Goal: Task Accomplishment & Management: Manage account settings

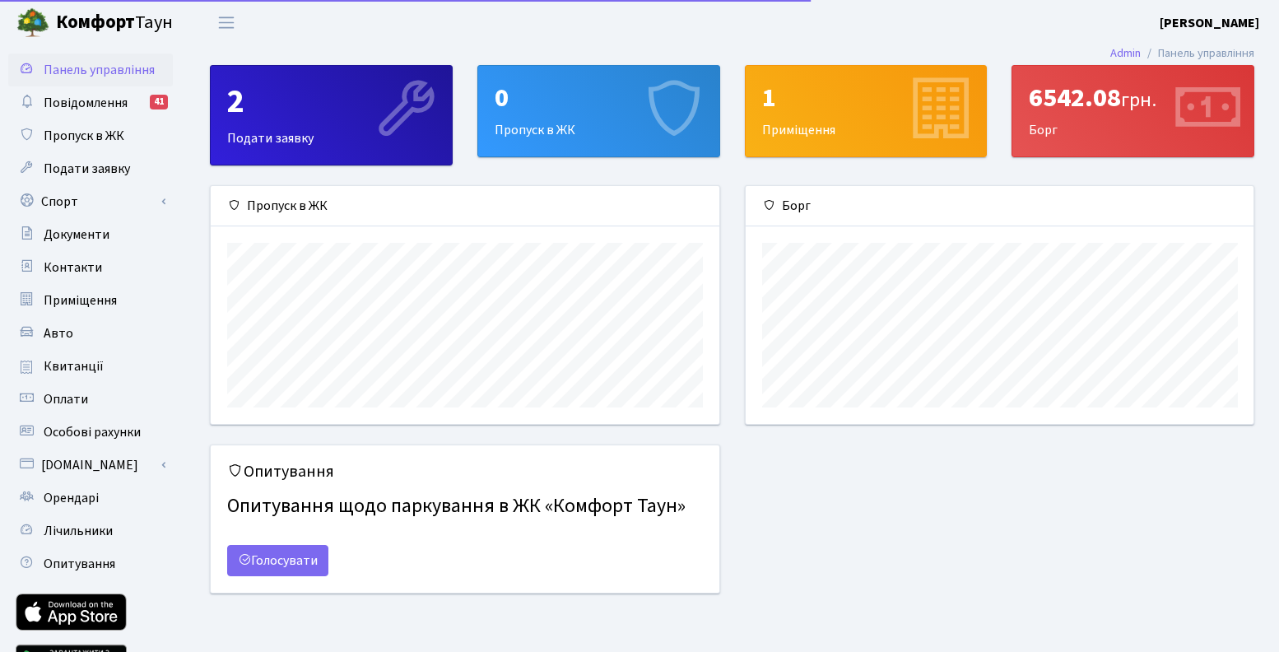
scroll to position [238, 508]
click at [137, 202] on link "Спорт" at bounding box center [90, 201] width 165 height 33
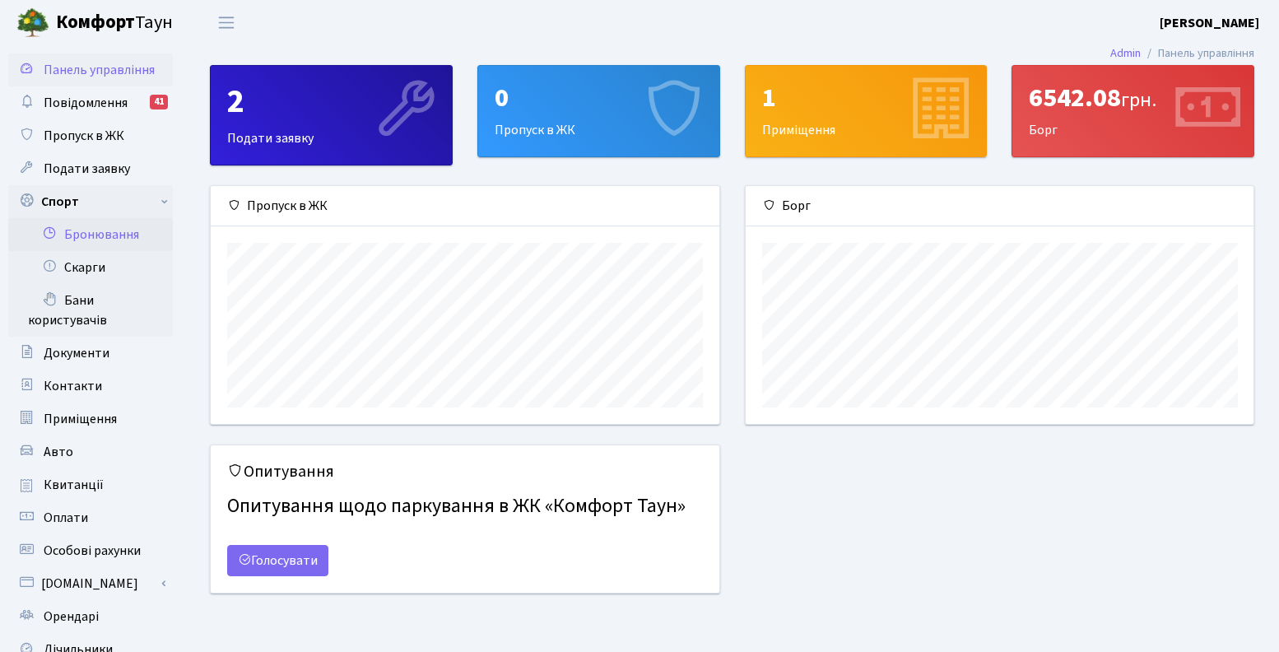
click at [122, 245] on link "Бронювання" at bounding box center [90, 234] width 165 height 33
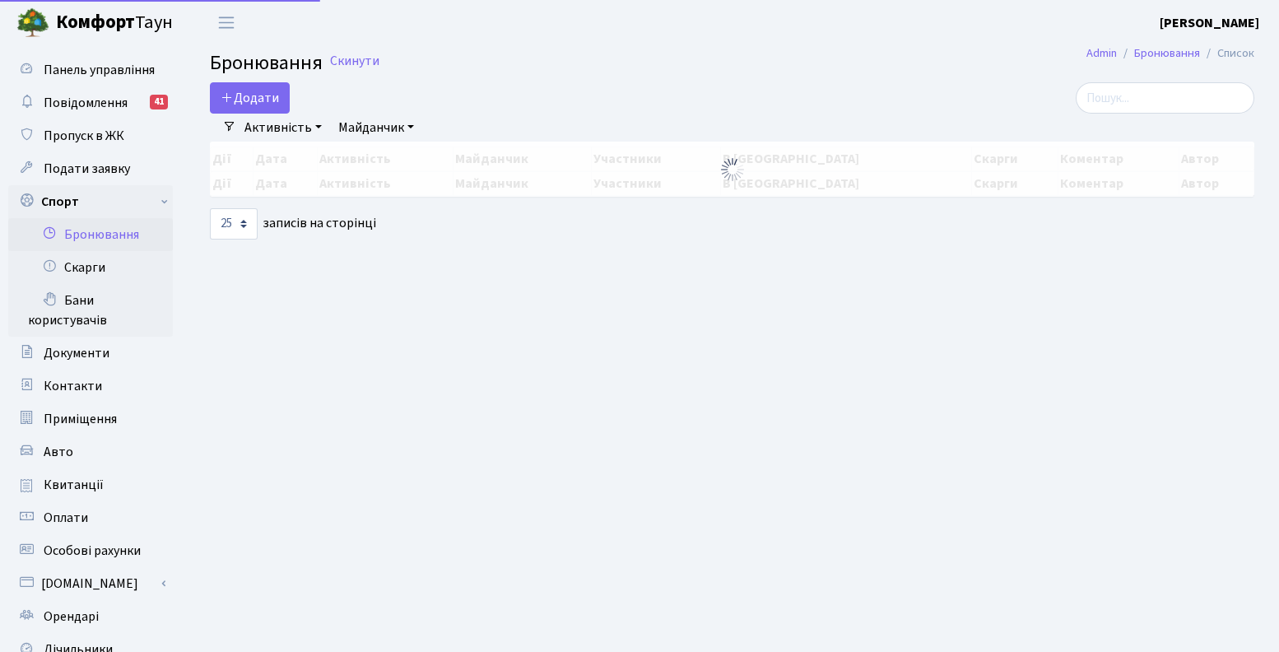
select select "25"
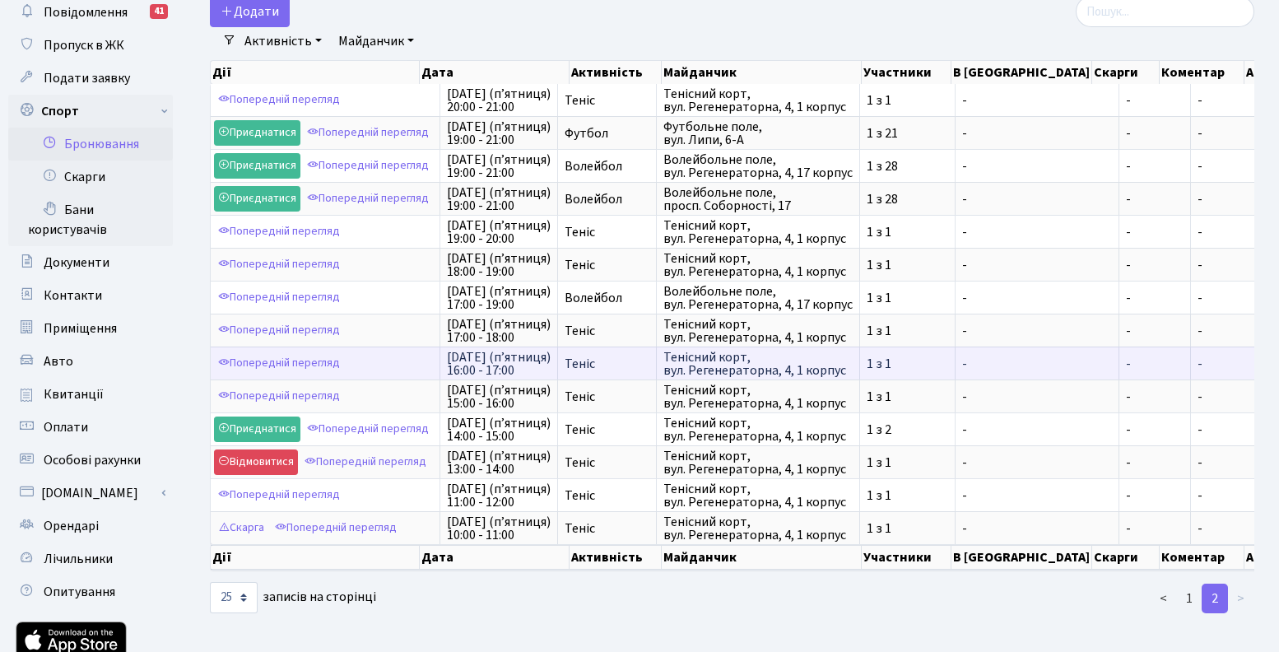
scroll to position [207, 0]
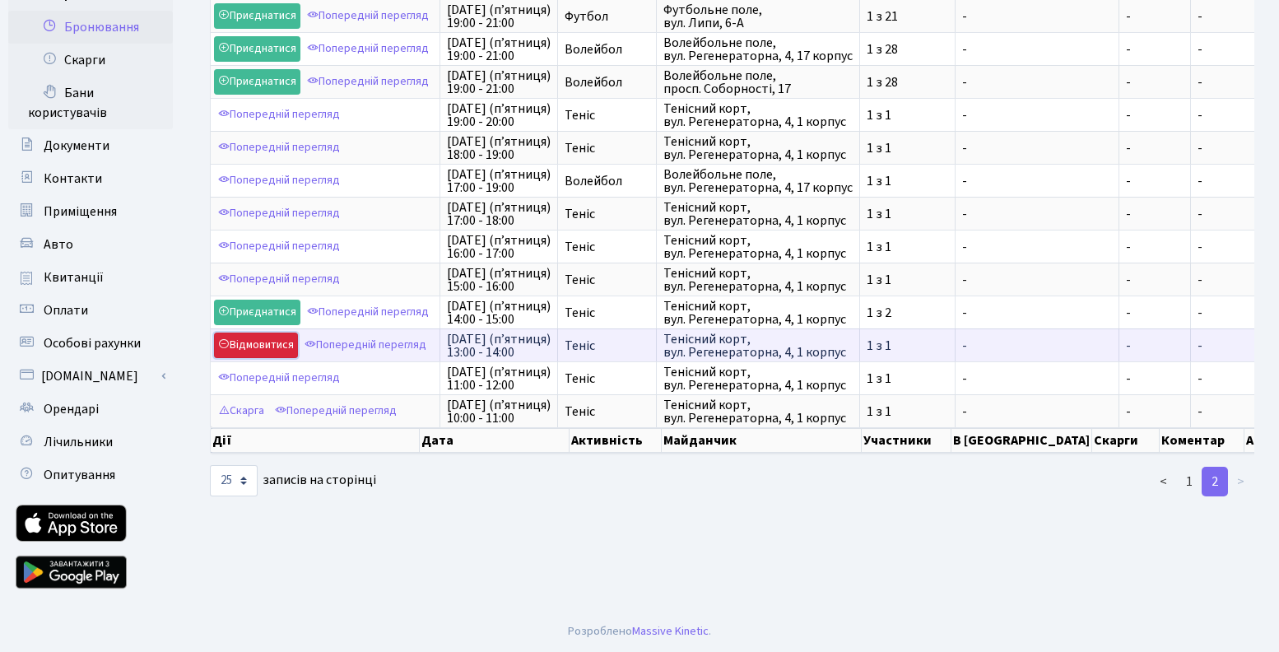
click at [266, 341] on link "Відмовитися" at bounding box center [256, 345] width 84 height 26
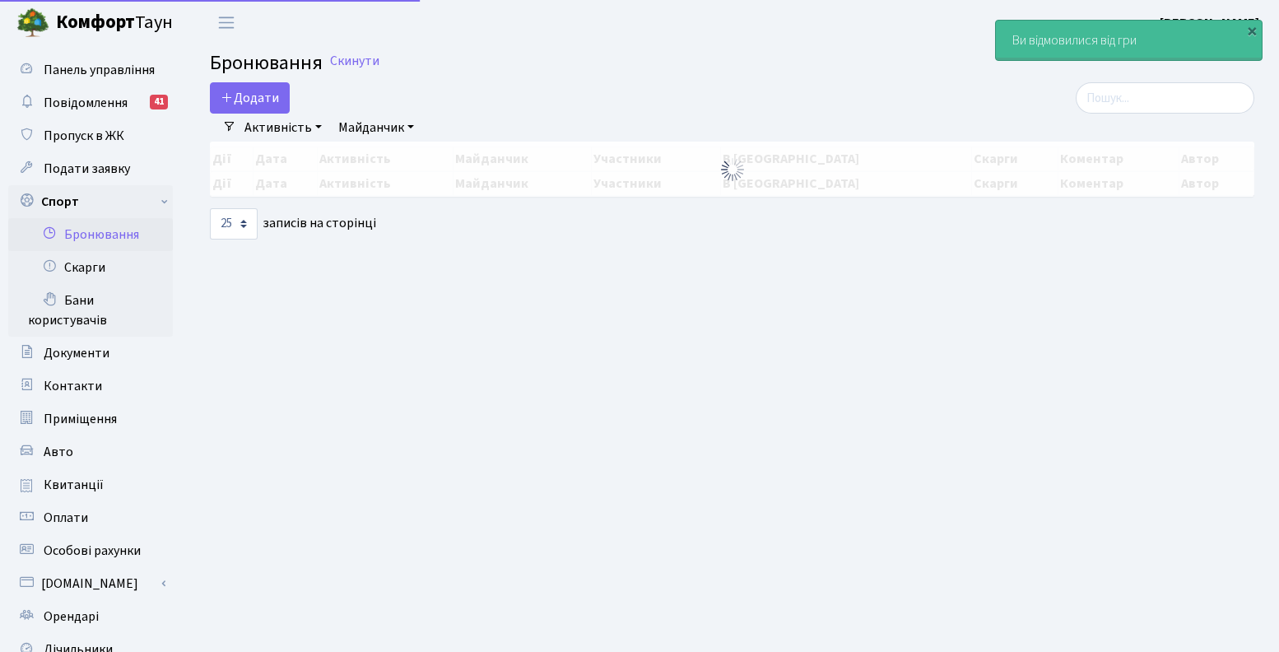
select select "25"
